Goal: Information Seeking & Learning: Learn about a topic

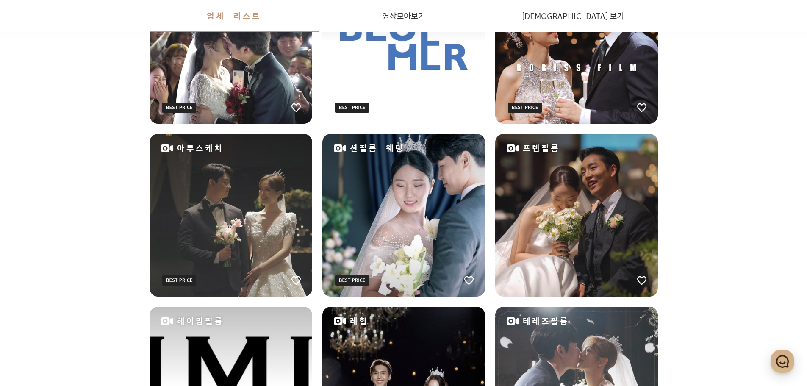
scroll to position [508, 0]
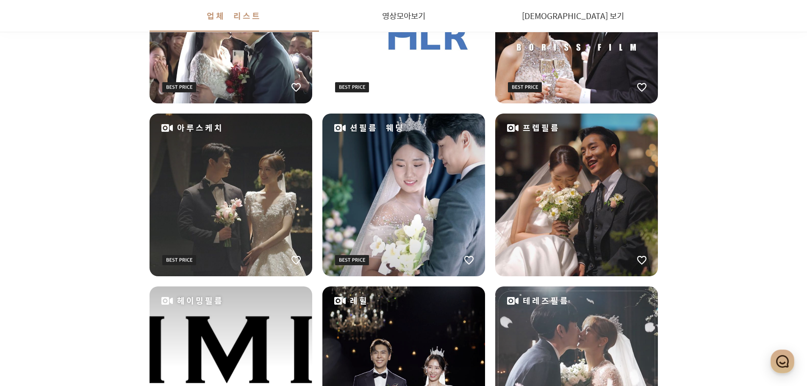
click at [563, 212] on div "프렙필름" at bounding box center [576, 194] width 163 height 163
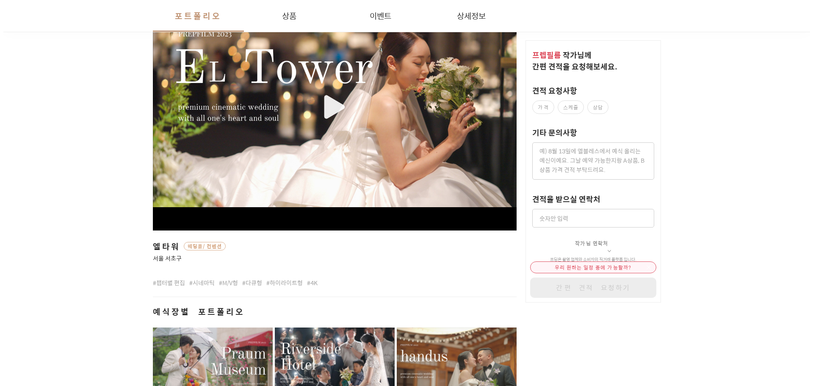
scroll to position [169, 0]
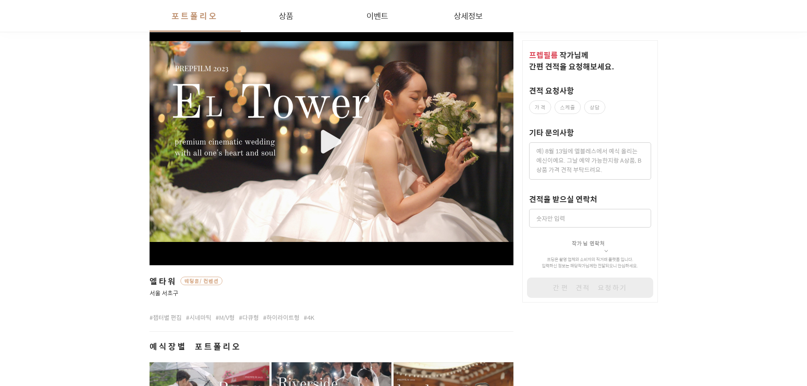
click at [324, 140] on div "button" at bounding box center [331, 141] width 364 height 201
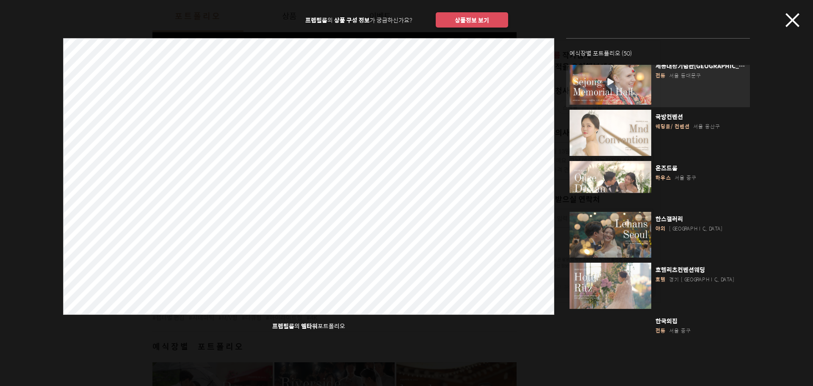
scroll to position [339, 0]
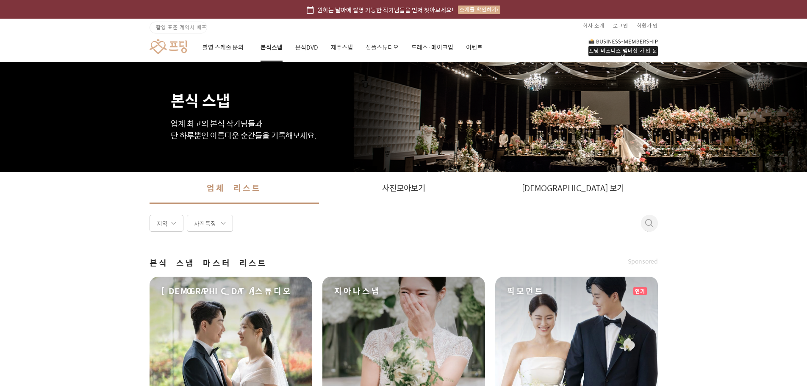
drag, startPoint x: 690, startPoint y: 287, endPoint x: 683, endPoint y: 316, distance: 30.1
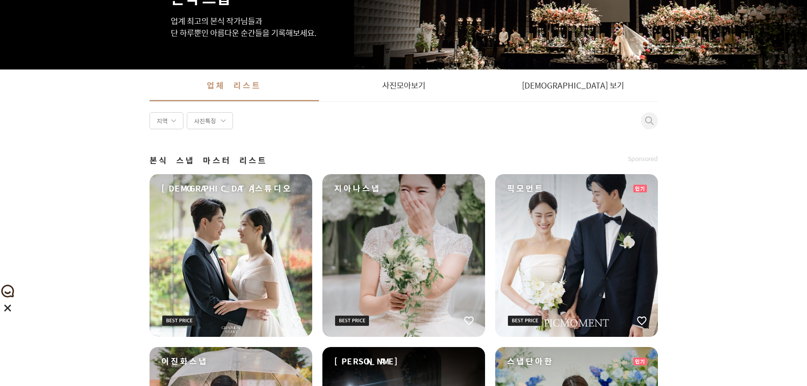
scroll to position [127, 0]
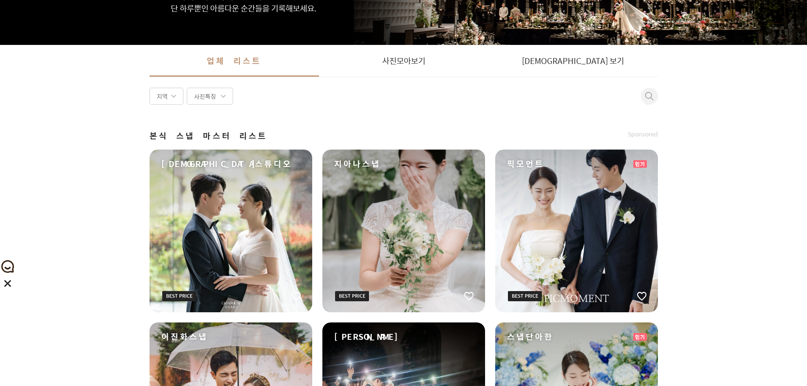
click at [621, 242] on div "픽모먼트" at bounding box center [576, 230] width 163 height 163
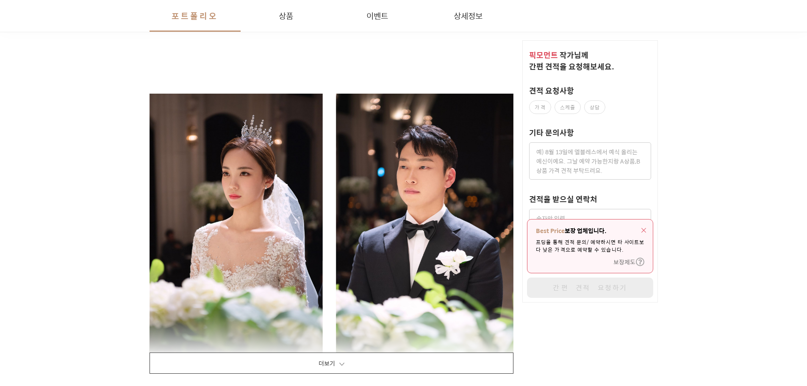
scroll to position [1482, 0]
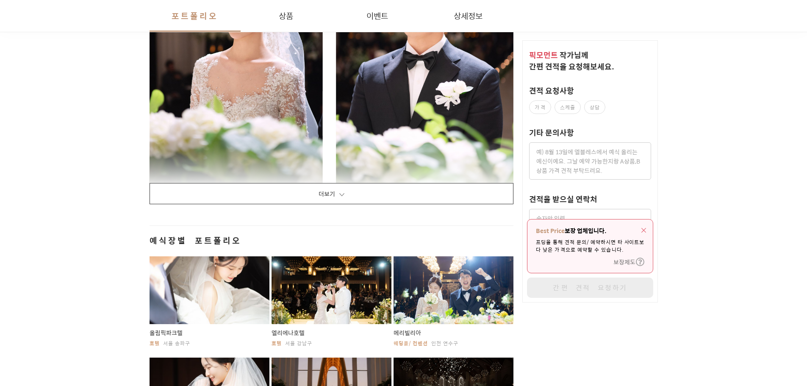
click at [431, 195] on button "더보기" at bounding box center [331, 193] width 364 height 21
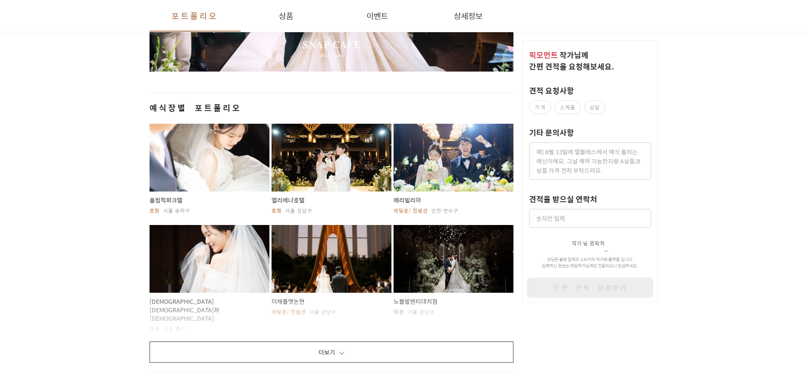
scroll to position [14440, 0]
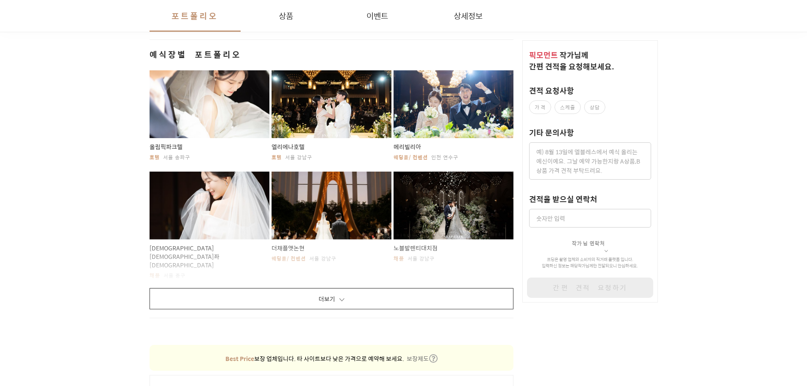
click at [407, 288] on button "더보기" at bounding box center [331, 298] width 364 height 21
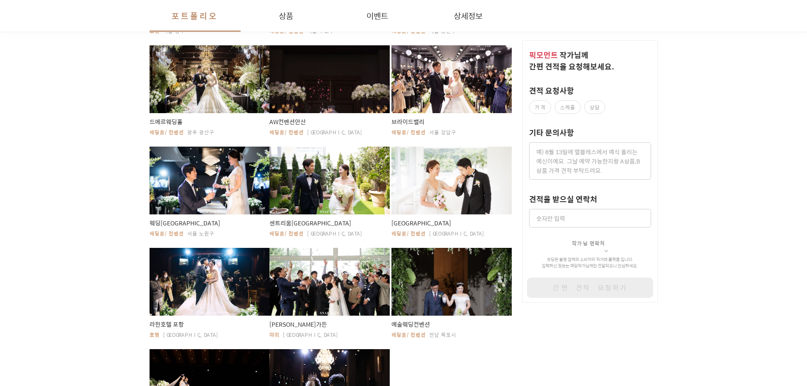
scroll to position [15753, 0]
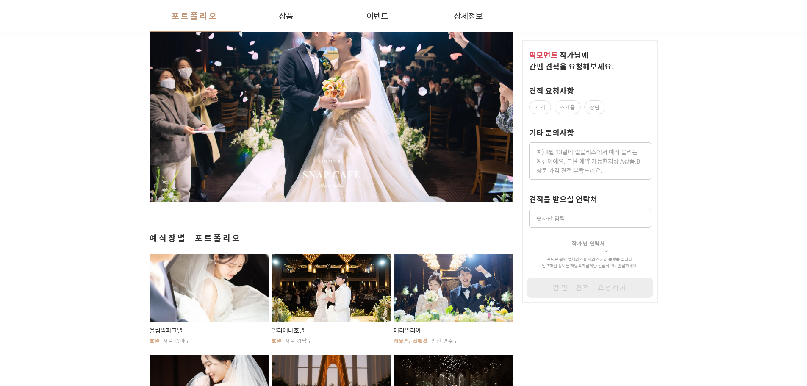
scroll to position [14228, 0]
